Goal: Transaction & Acquisition: Obtain resource

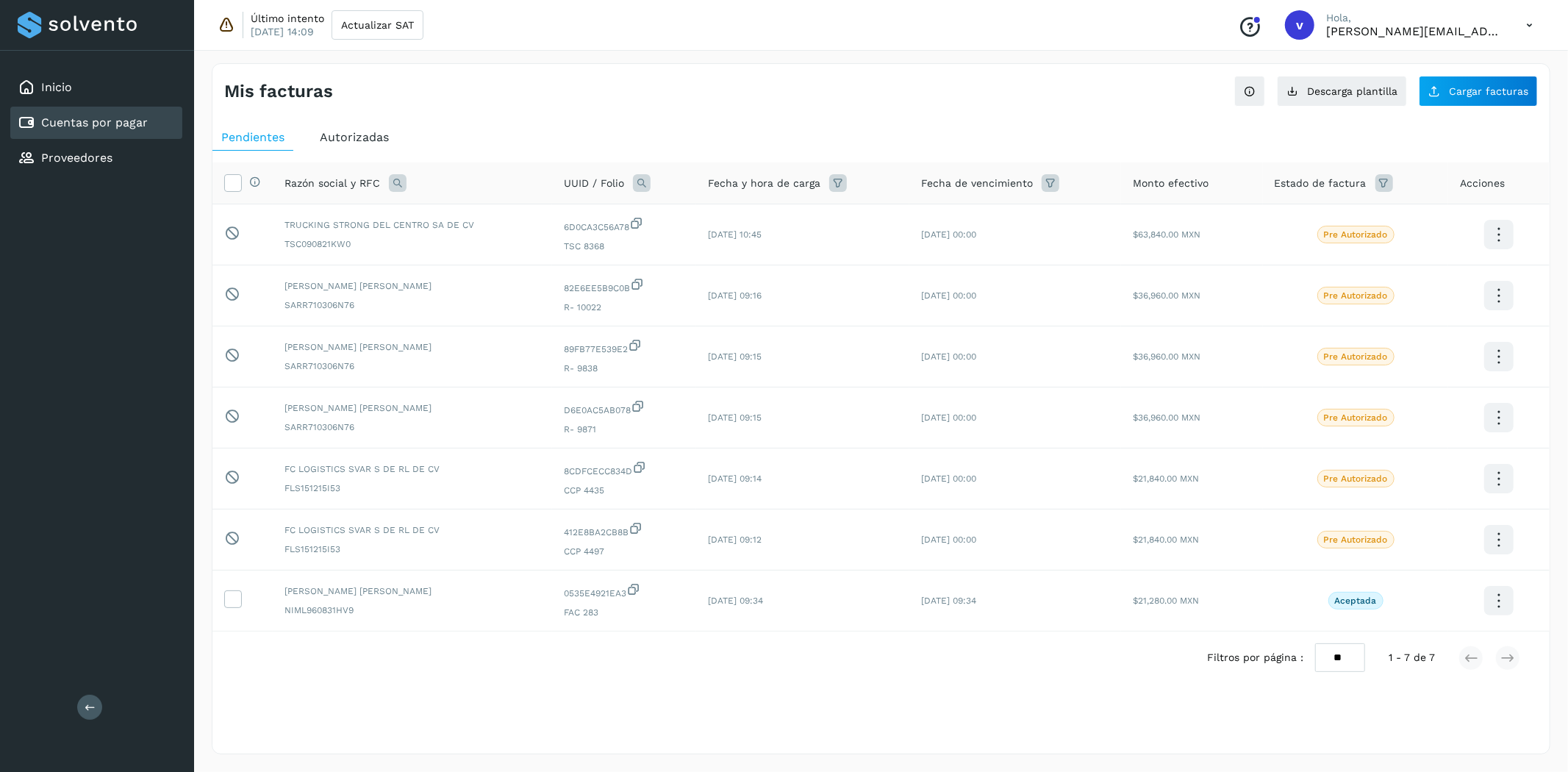
click at [1438, 30] on p "[PERSON_NAME][EMAIL_ADDRESS][PERSON_NAME][DOMAIN_NAME]" at bounding box center [1414, 30] width 176 height 14
click at [1429, 21] on p "Hola," at bounding box center [1414, 18] width 176 height 13
click at [1323, 30] on div "Conoce nuestros beneficios v [PERSON_NAME], [PERSON_NAME][EMAIL_ADDRESS][PERSON…" at bounding box center [1385, 25] width 318 height 34
click at [1340, 30] on p "[PERSON_NAME][EMAIL_ADDRESS][PERSON_NAME][DOMAIN_NAME]" at bounding box center [1414, 30] width 176 height 14
click at [1294, 20] on div "v" at bounding box center [1300, 25] width 30 height 30
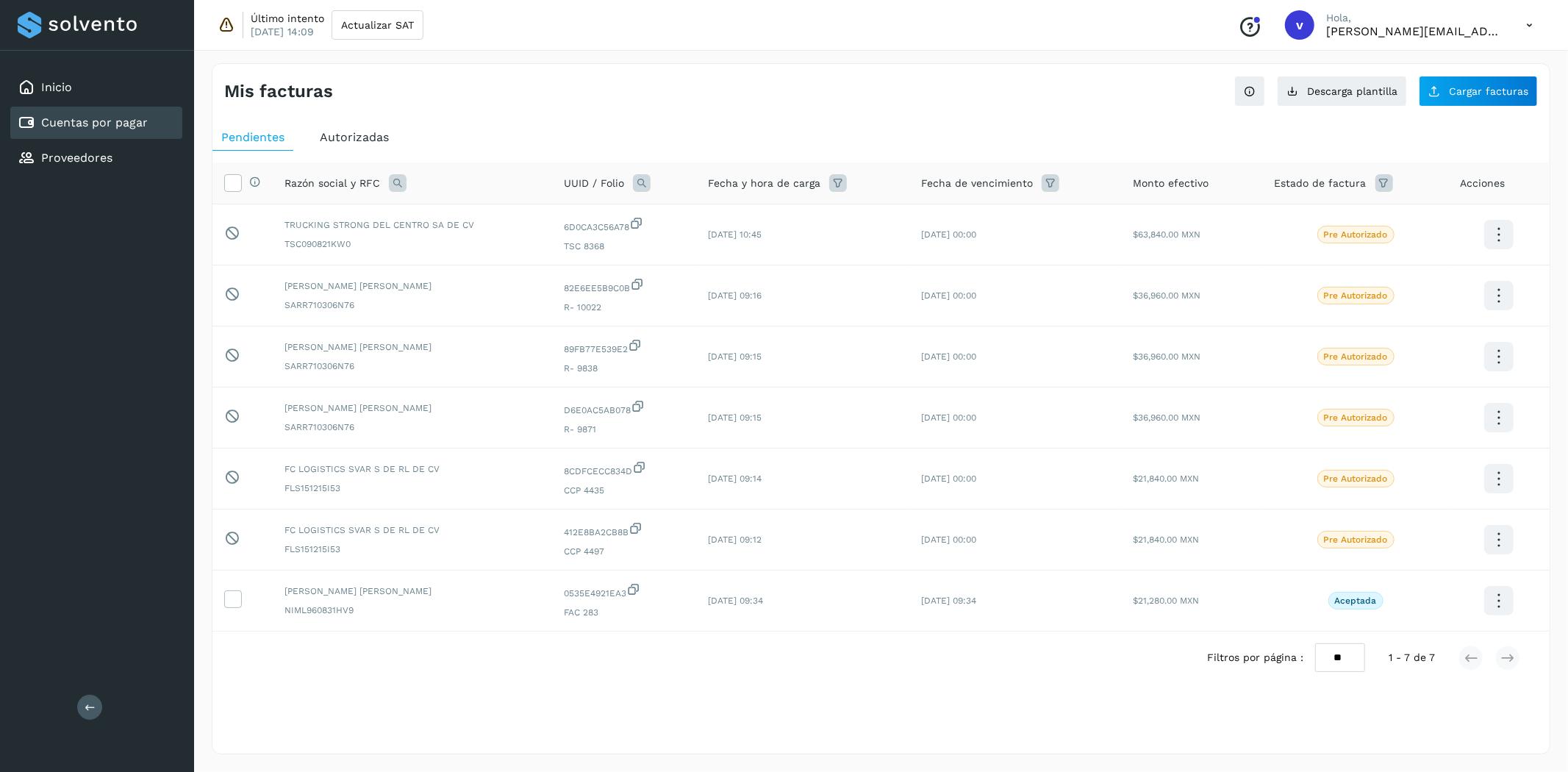
click at [1320, 18] on div "Conoce nuestros beneficios v [PERSON_NAME], [PERSON_NAME][EMAIL_ADDRESS][PERSON…" at bounding box center [1385, 25] width 318 height 34
click at [1389, 32] on p "[PERSON_NAME][EMAIL_ADDRESS][PERSON_NAME][DOMAIN_NAME]" at bounding box center [1414, 30] width 176 height 14
drag, startPoint x: 1502, startPoint y: 28, endPoint x: 1517, endPoint y: 27, distance: 15.0
click at [1509, 28] on div "Conoce nuestros beneficios v [PERSON_NAME], [PERSON_NAME][EMAIL_ADDRESS][PERSON…" at bounding box center [1385, 25] width 318 height 34
click at [1524, 21] on icon at bounding box center [1530, 26] width 30 height 30
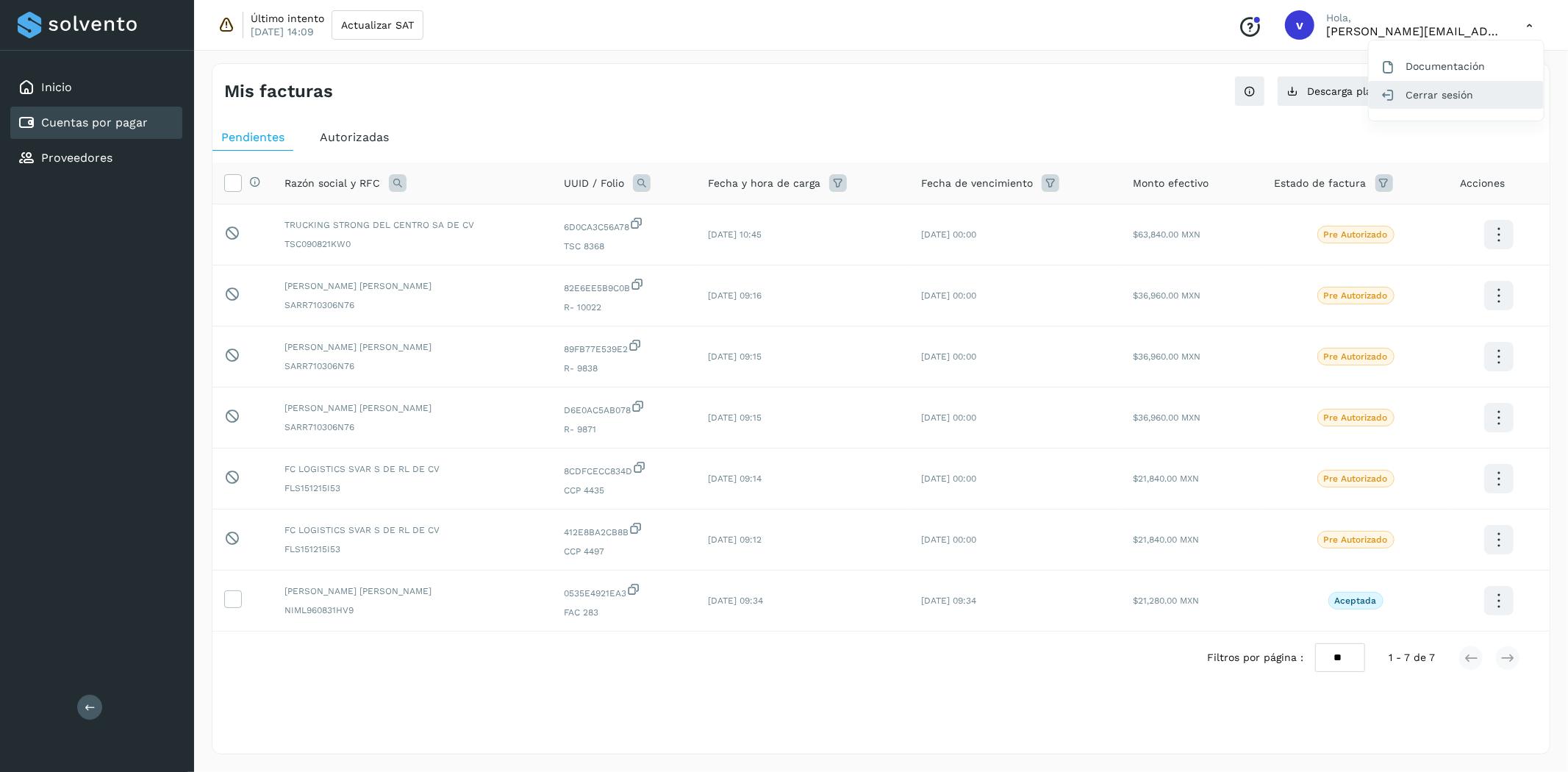
click at [1438, 91] on div "Cerrar sesión" at bounding box center [1456, 95] width 175 height 28
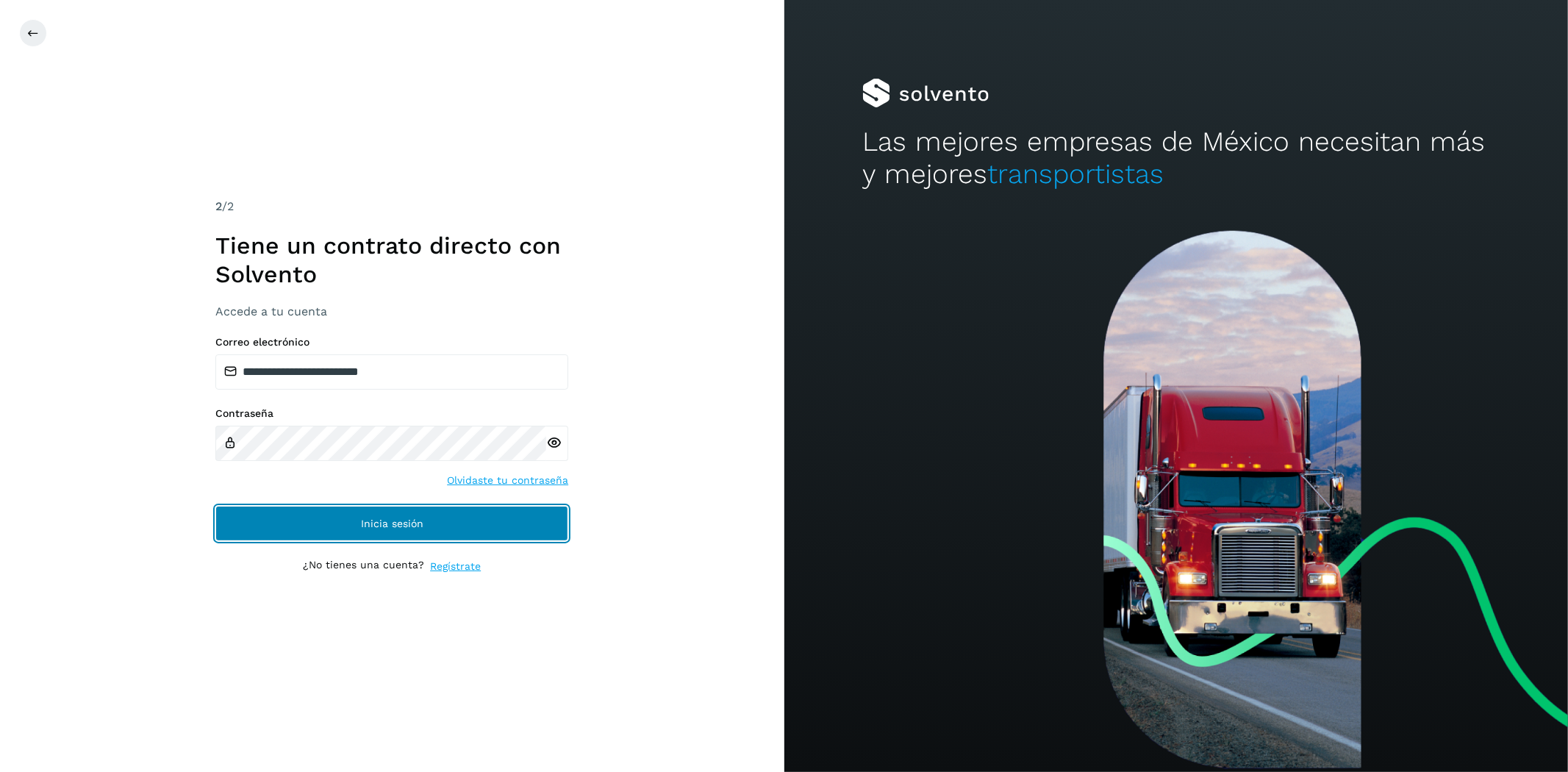
click at [321, 523] on button "Inicia sesión" at bounding box center [392, 523] width 353 height 35
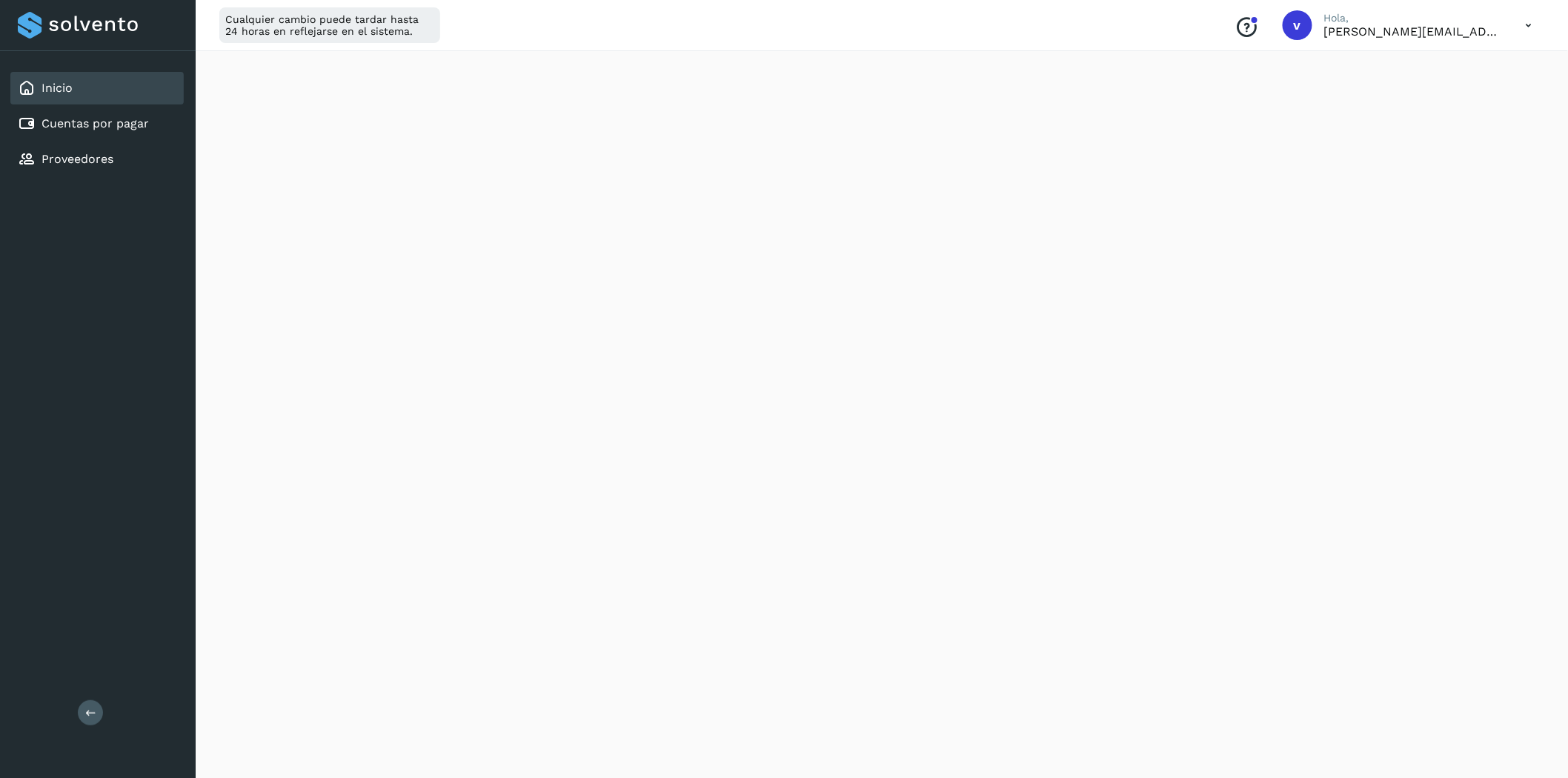
scroll to position [326, 0]
click at [102, 103] on div "Inicio" at bounding box center [97, 88] width 174 height 32
click at [102, 116] on link "Cuentas por pagar" at bounding box center [95, 123] width 107 height 14
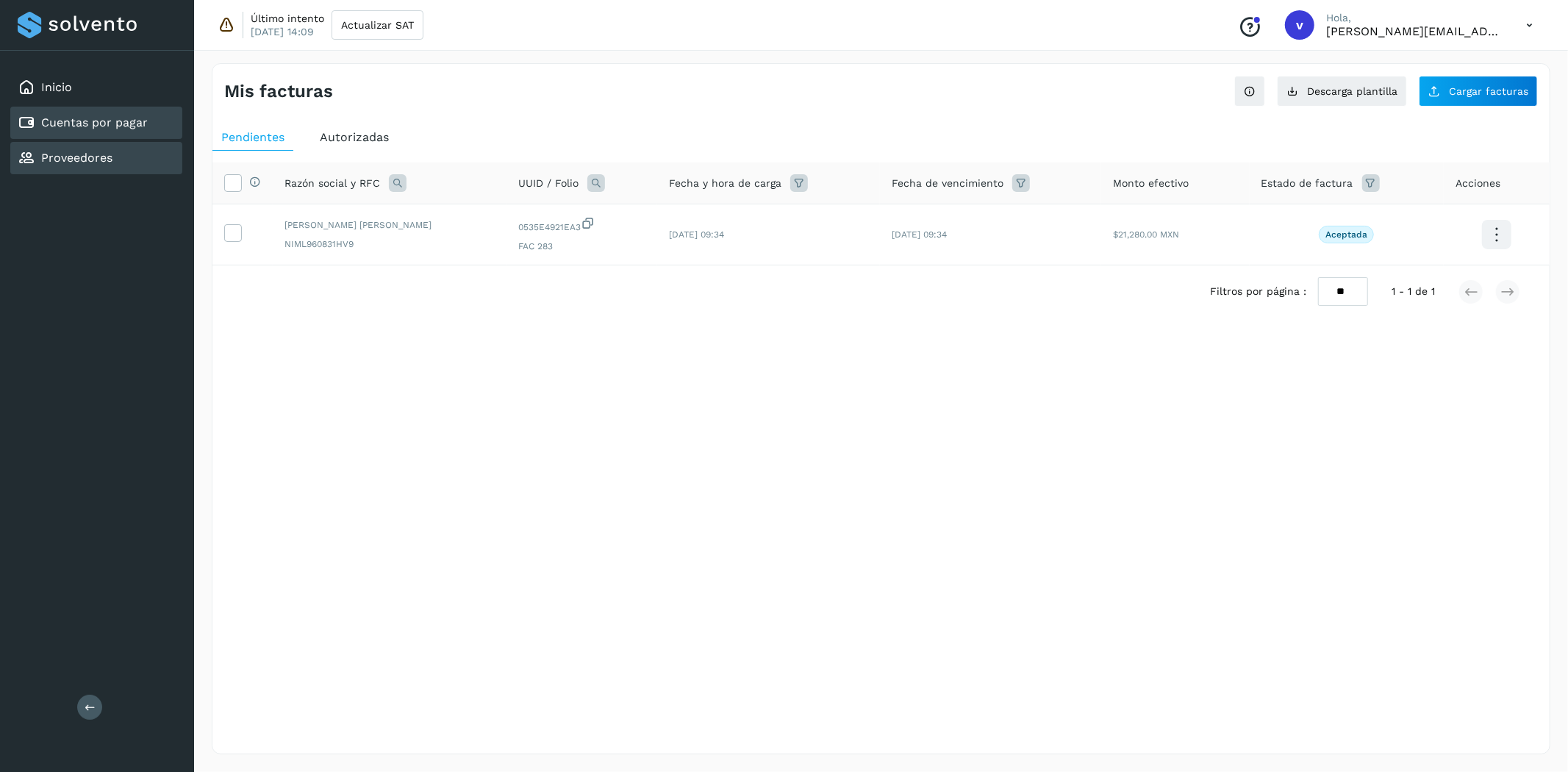
click at [116, 155] on div "Proveedores" at bounding box center [96, 158] width 172 height 32
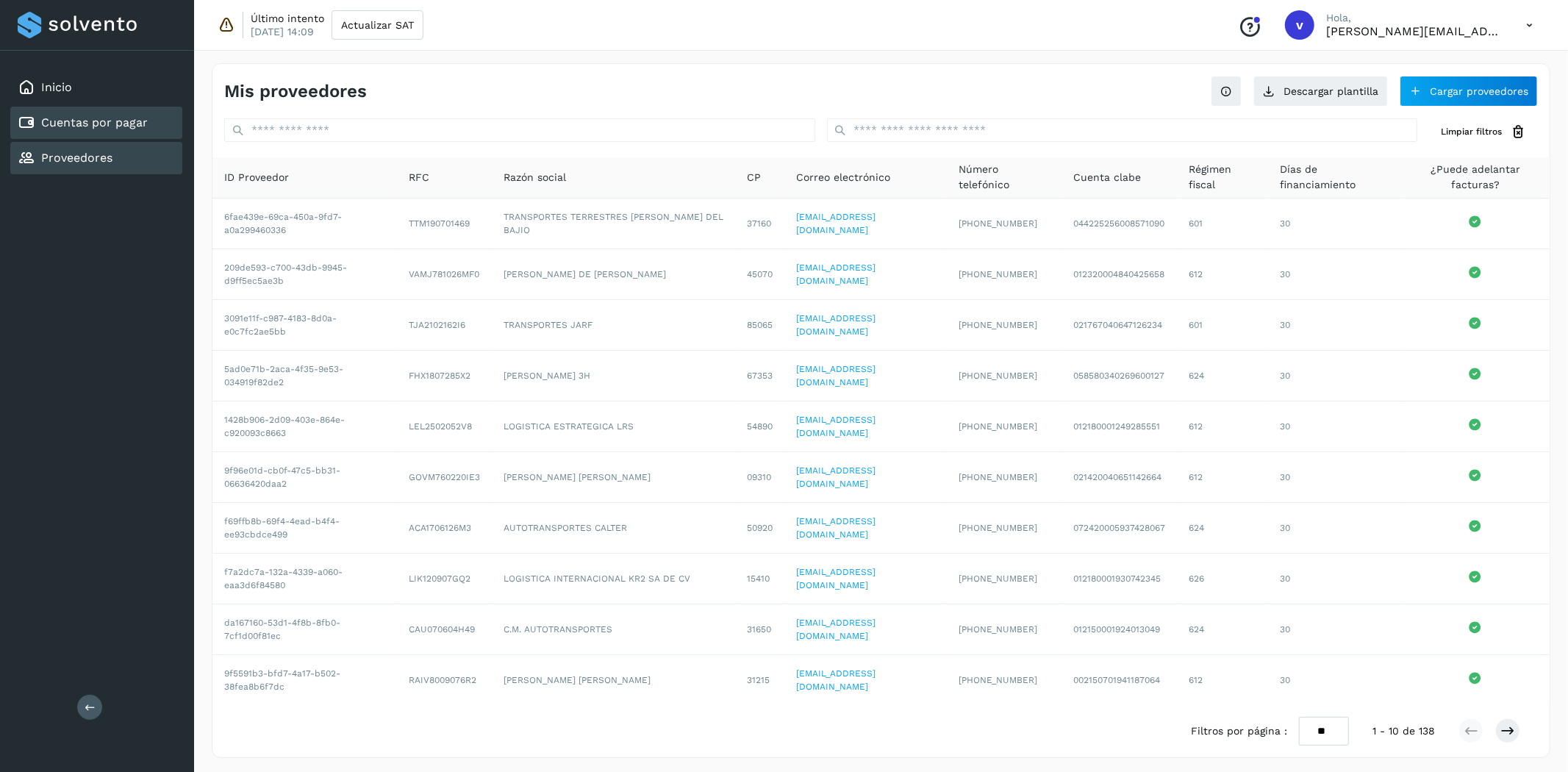
click at [129, 115] on link "Cuentas por pagar" at bounding box center [94, 122] width 107 height 14
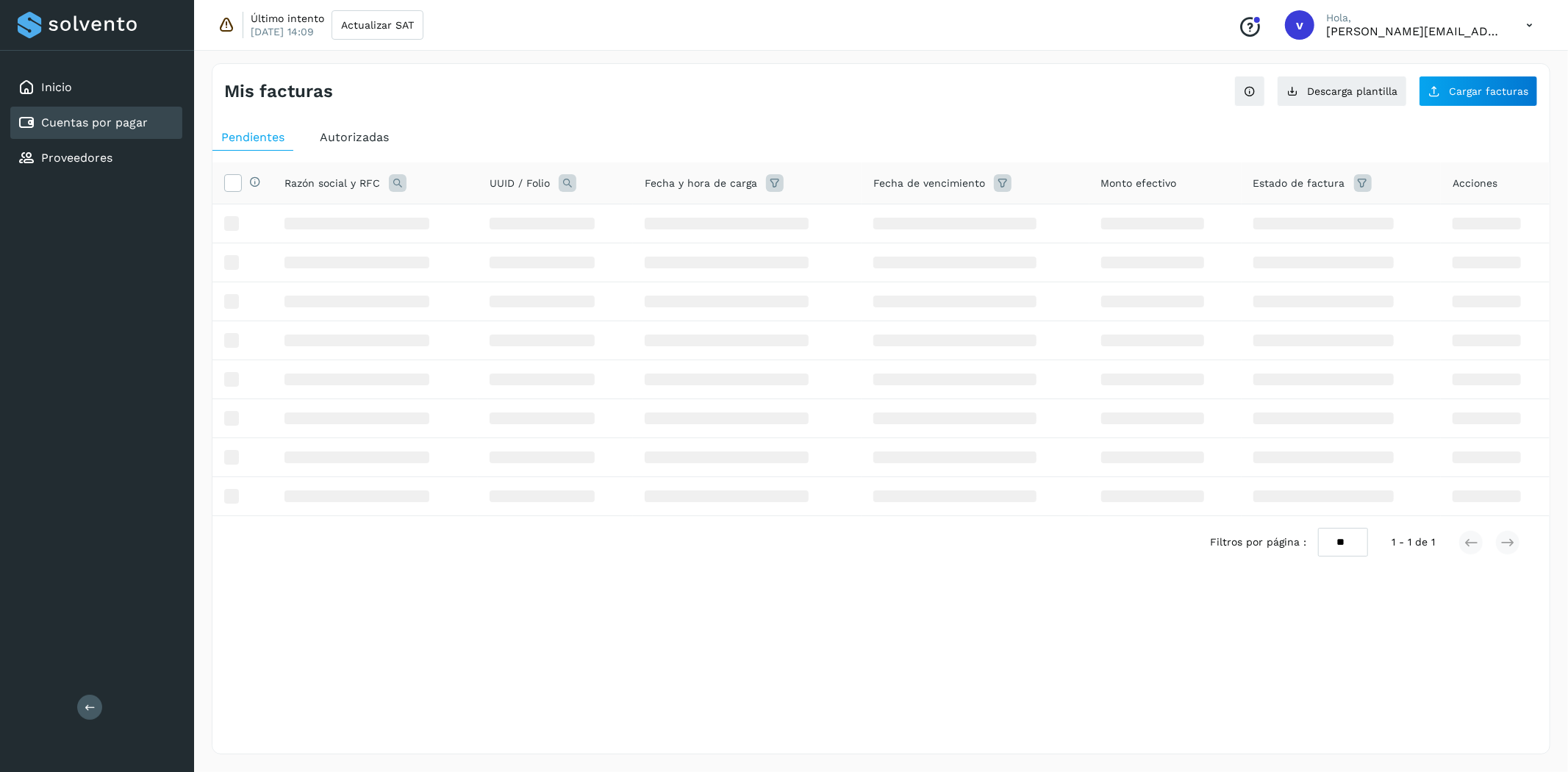
click at [349, 140] on span "Autorizadas" at bounding box center [354, 136] width 69 height 14
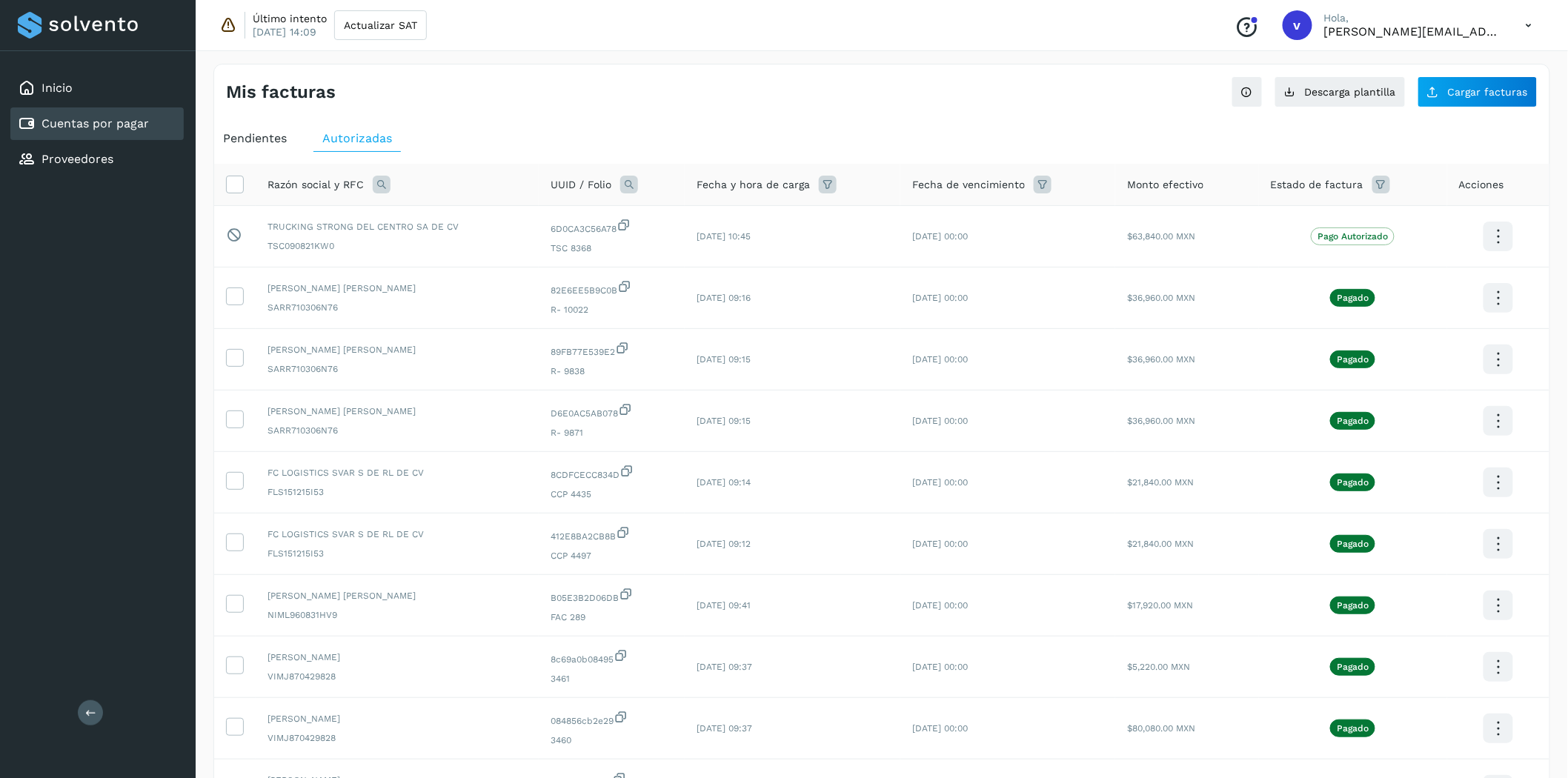
click at [832, 183] on icon at bounding box center [828, 184] width 18 height 18
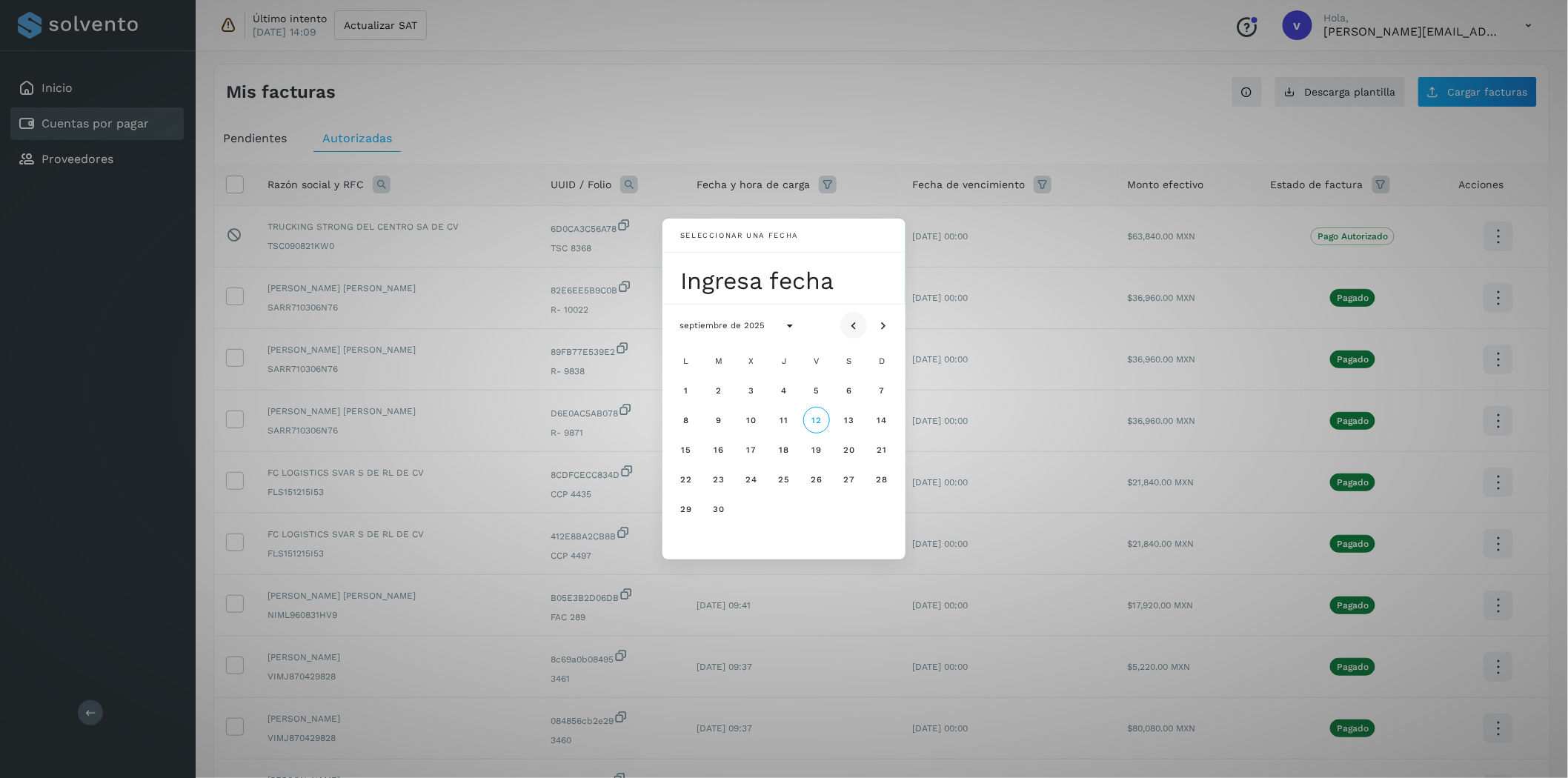
click at [853, 317] on button "Mes anterior" at bounding box center [853, 325] width 27 height 27
click at [883, 328] on icon "Mes siguiente" at bounding box center [883, 326] width 15 height 15
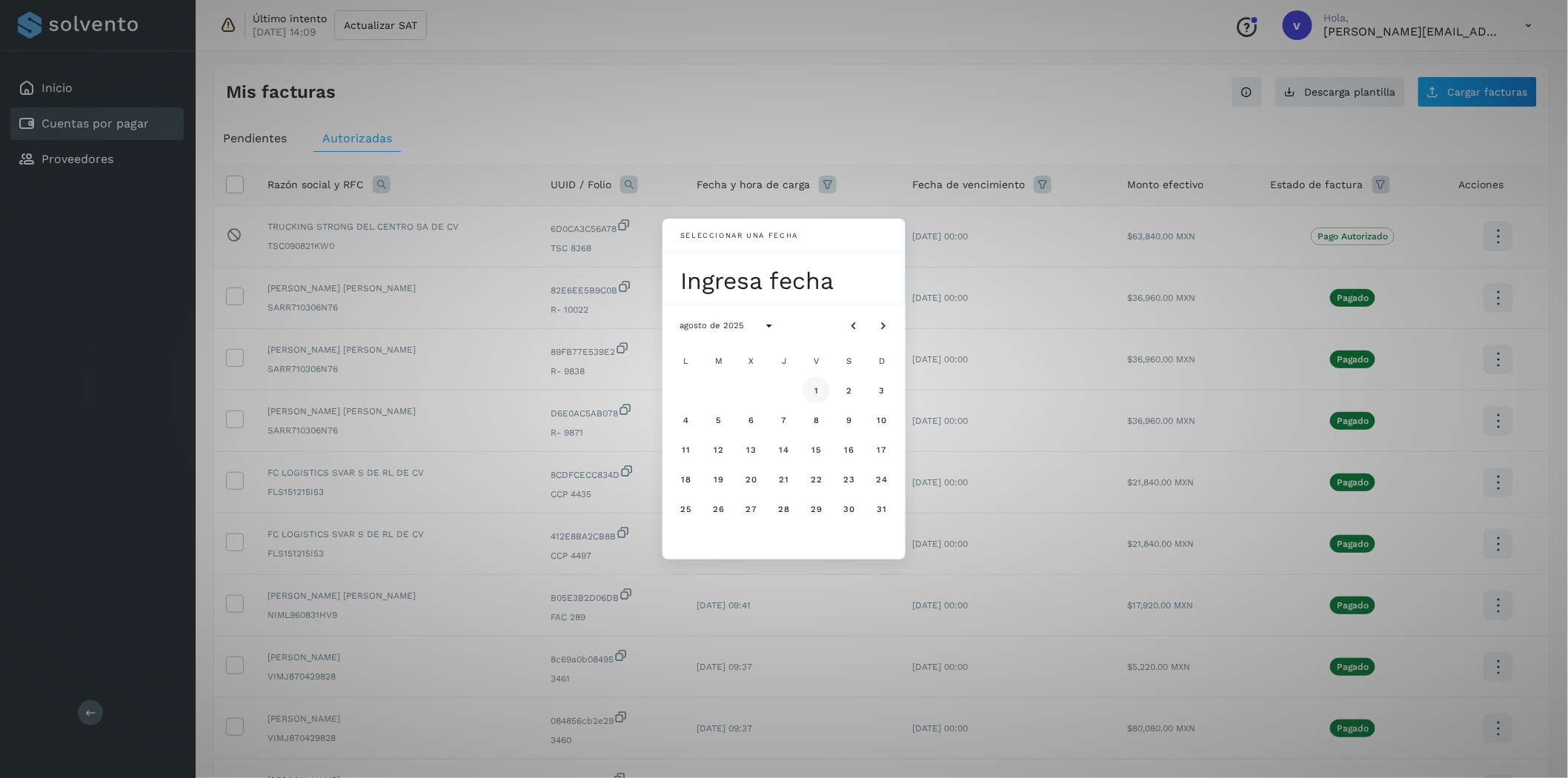
click at [815, 388] on span "1" at bounding box center [816, 390] width 5 height 11
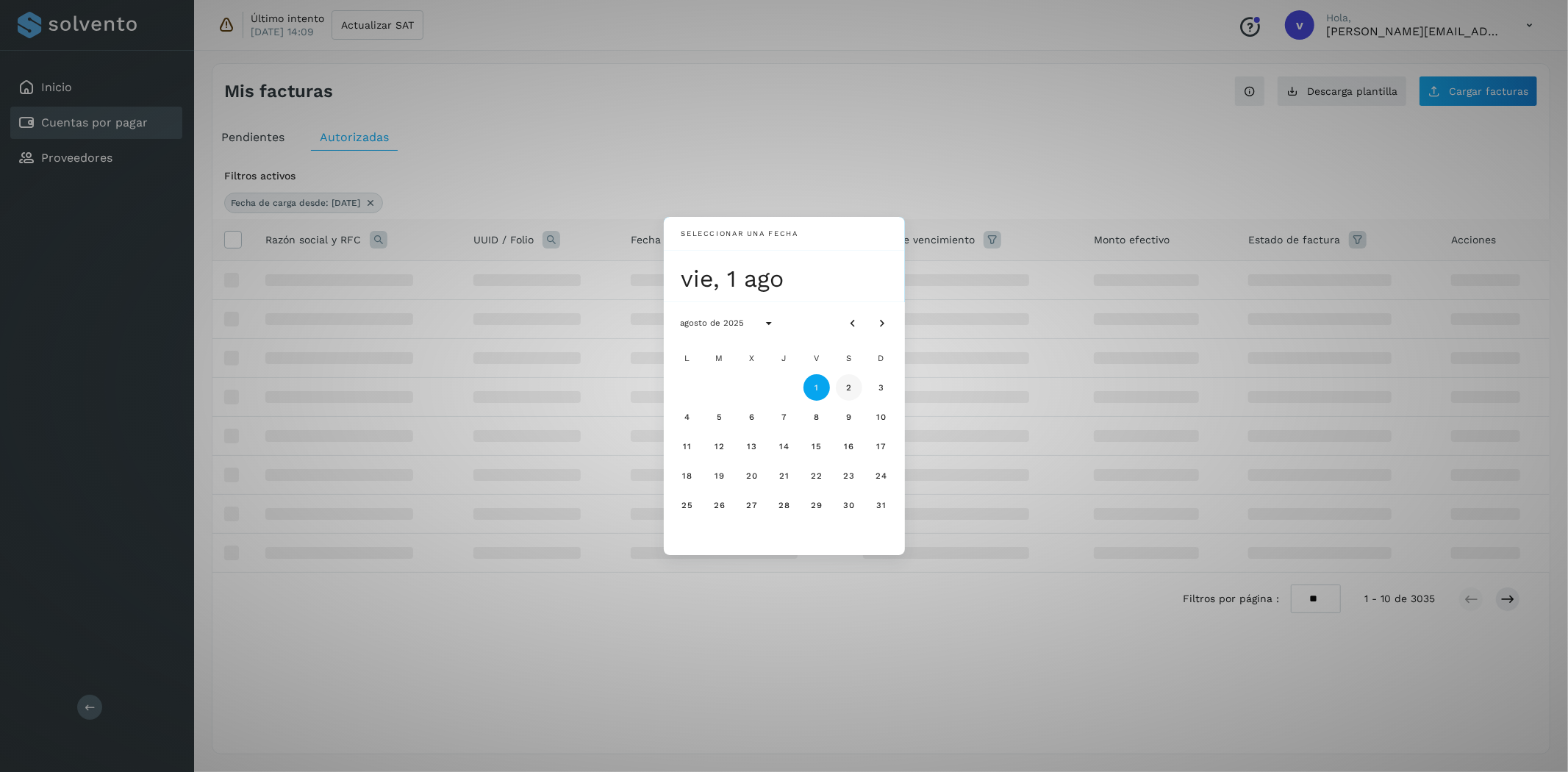
click at [845, 384] on span "2" at bounding box center [848, 387] width 6 height 10
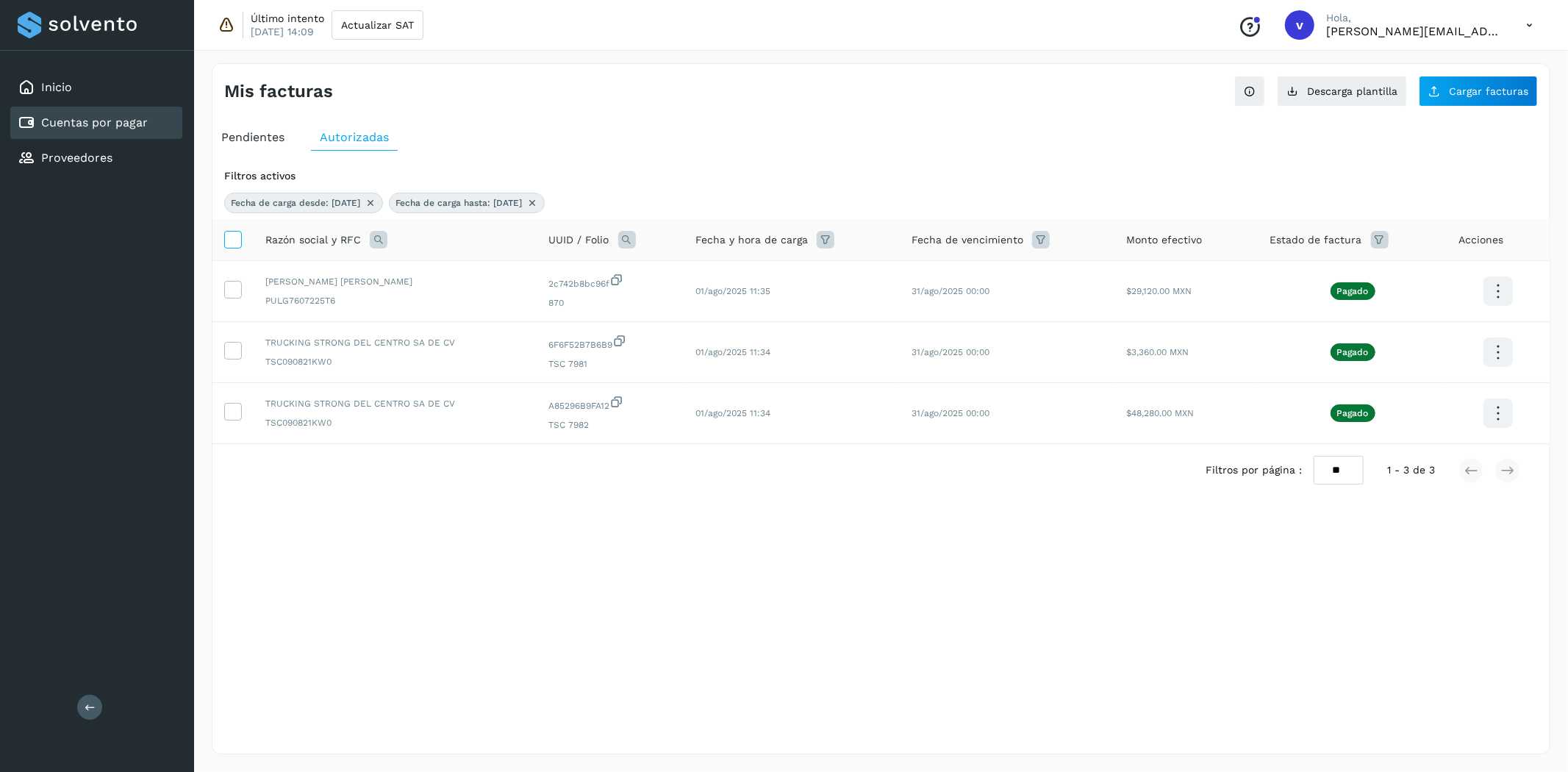
click at [232, 240] on icon at bounding box center [232, 238] width 15 height 15
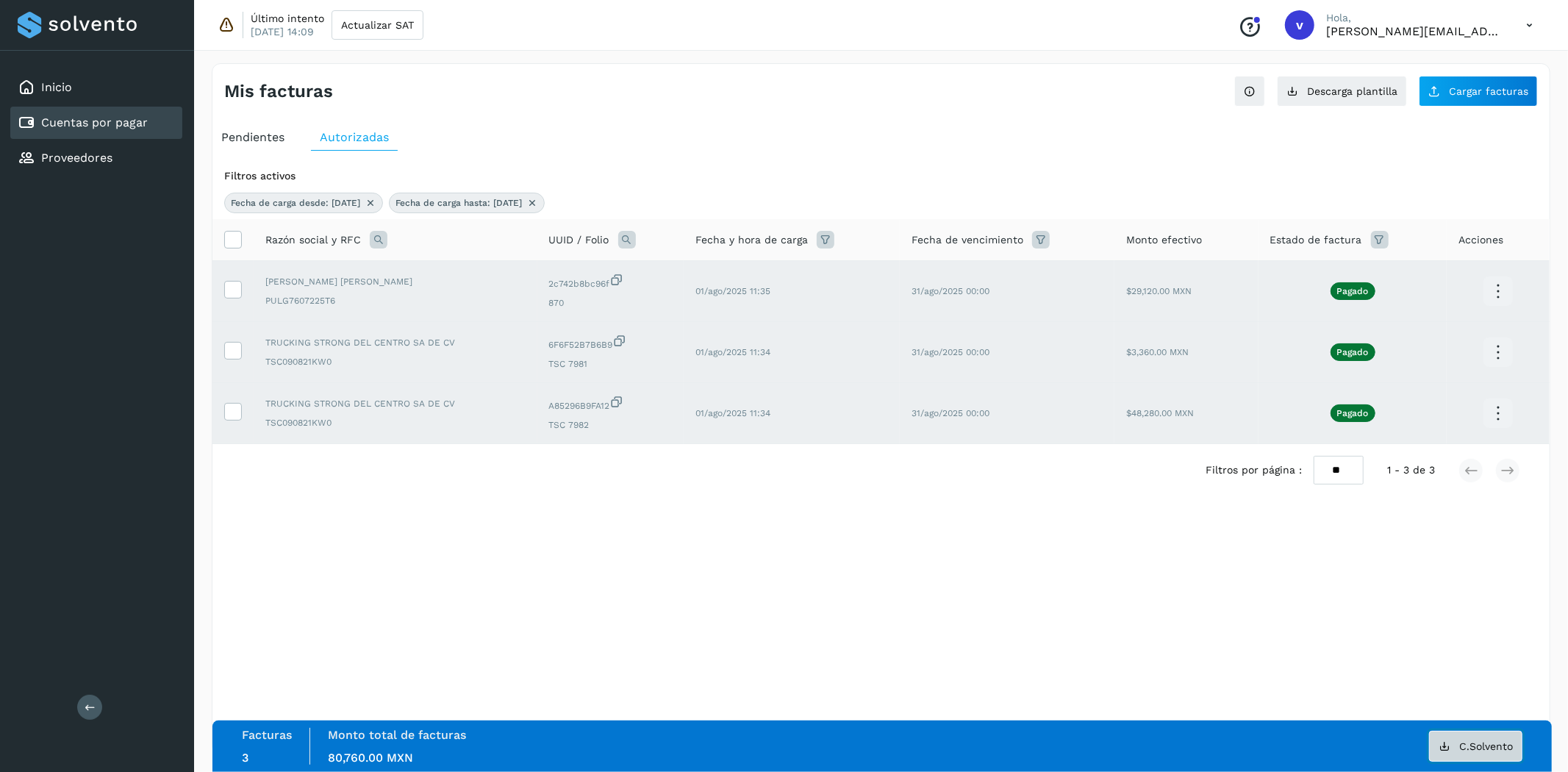
click at [1475, 744] on span "C.Solvento" at bounding box center [1485, 746] width 54 height 10
click at [227, 241] on icon at bounding box center [232, 238] width 15 height 15
